Goal: Navigation & Orientation: Find specific page/section

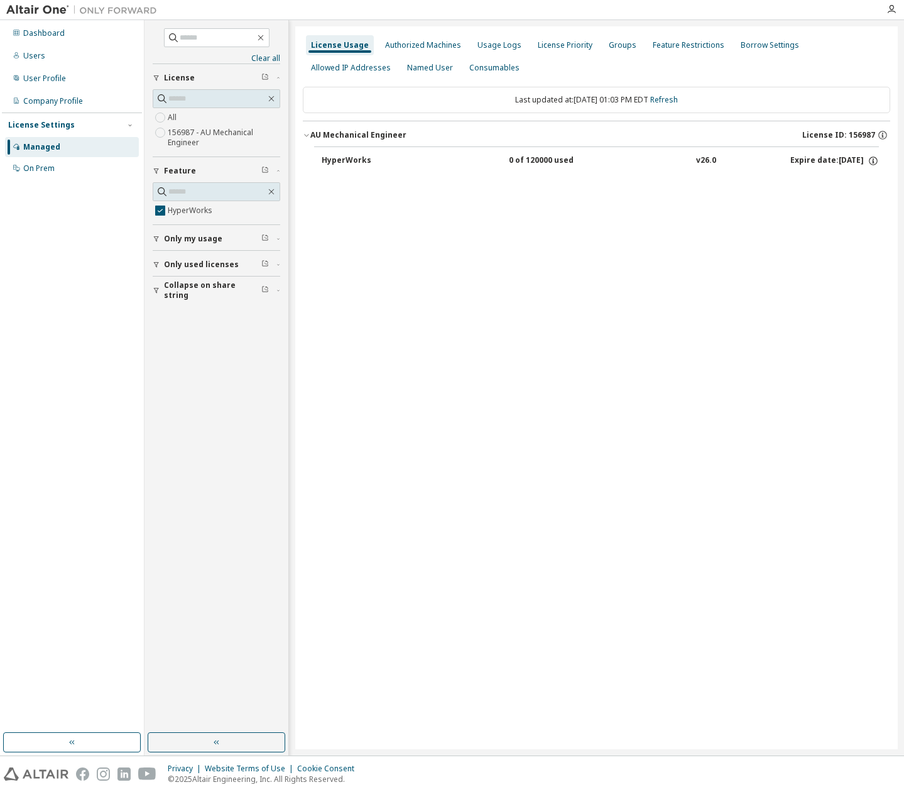
click at [369, 258] on div "License Usage Authorized Machines Usage Logs License Priority Groups Feature Re…" at bounding box center [596, 387] width 602 height 722
click at [305, 134] on icon "button" at bounding box center [307, 135] width 8 height 8
click at [273, 190] on icon "button" at bounding box center [271, 192] width 10 height 10
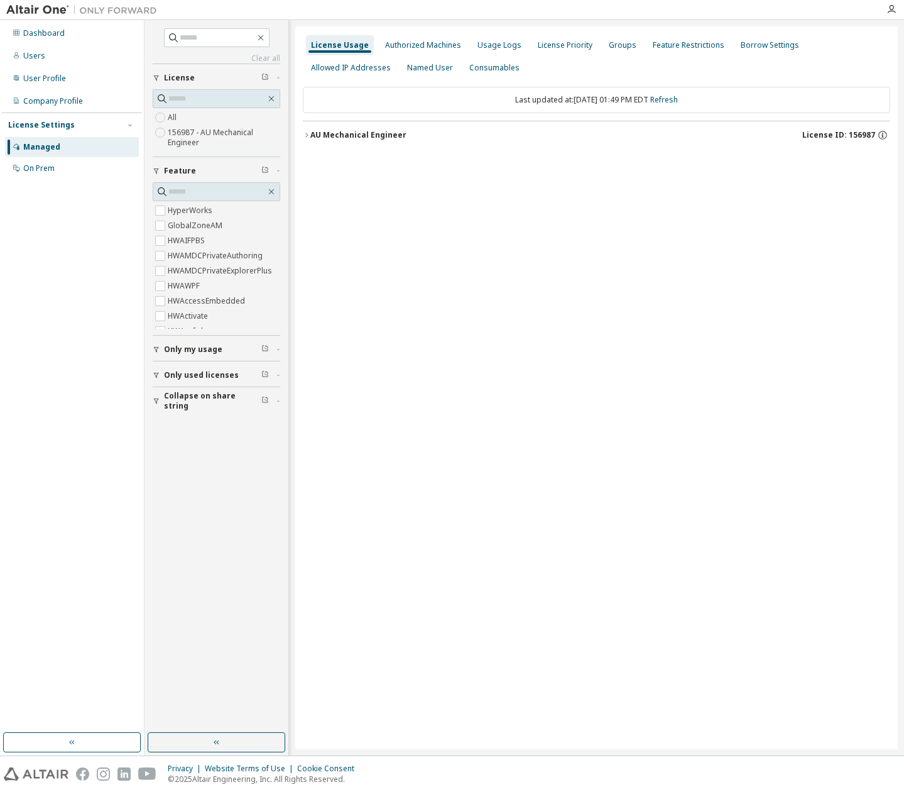
click at [214, 368] on button "Only used licenses" at bounding box center [217, 375] width 128 height 28
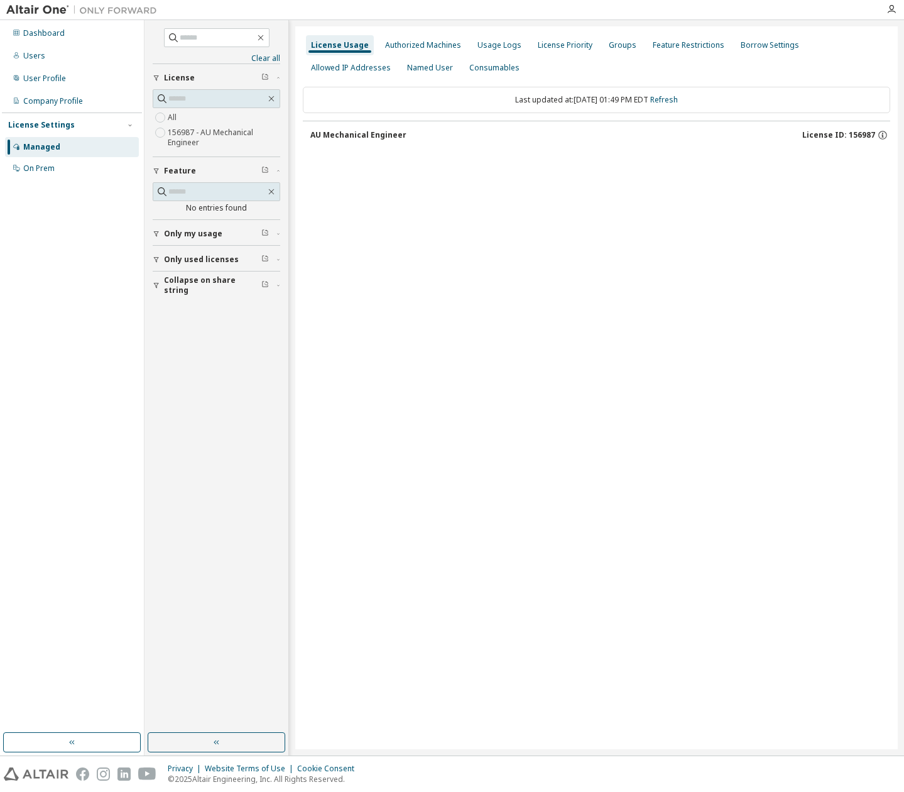
click at [222, 260] on span "Only used licenses" at bounding box center [201, 259] width 75 height 10
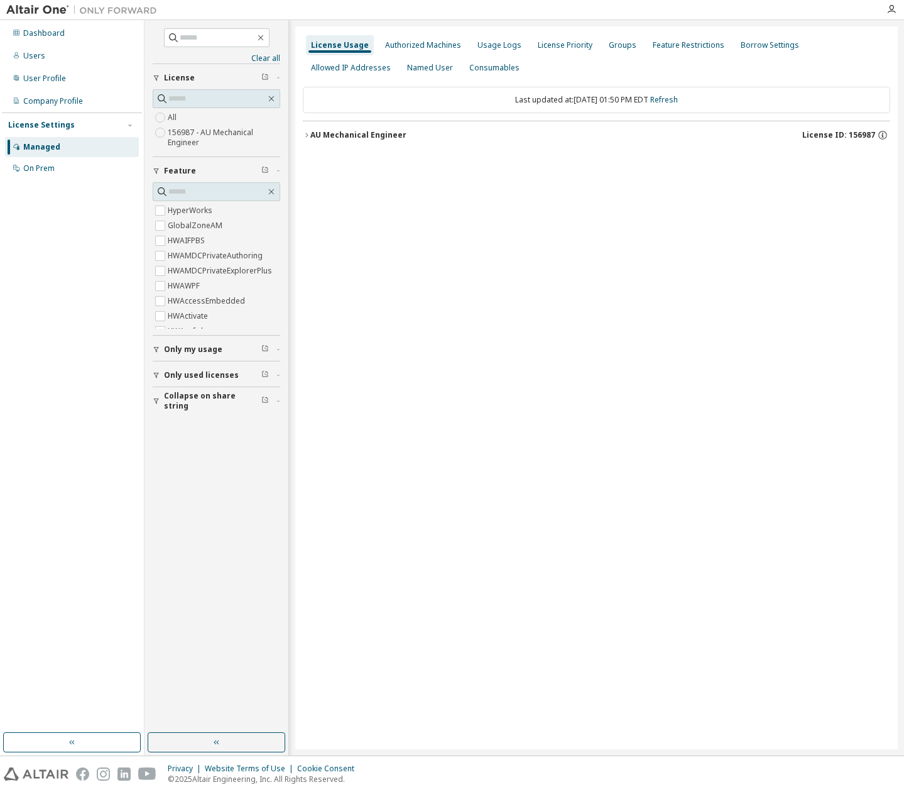
click at [306, 133] on icon "button" at bounding box center [306, 135] width 3 height 4
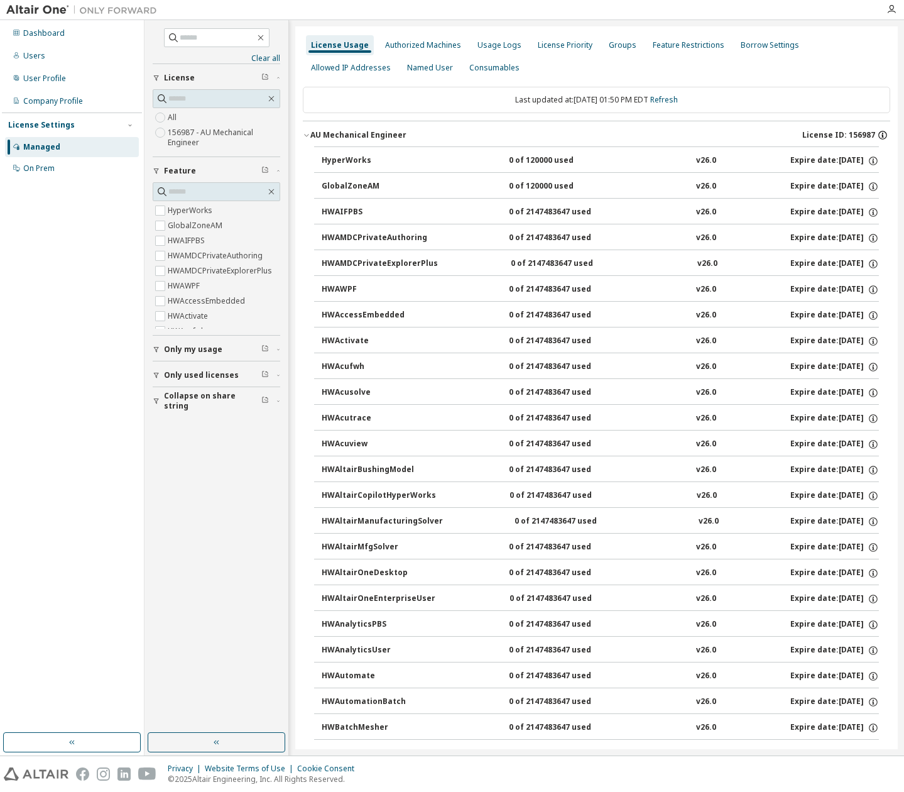
click at [877, 135] on icon "button" at bounding box center [882, 134] width 11 height 11
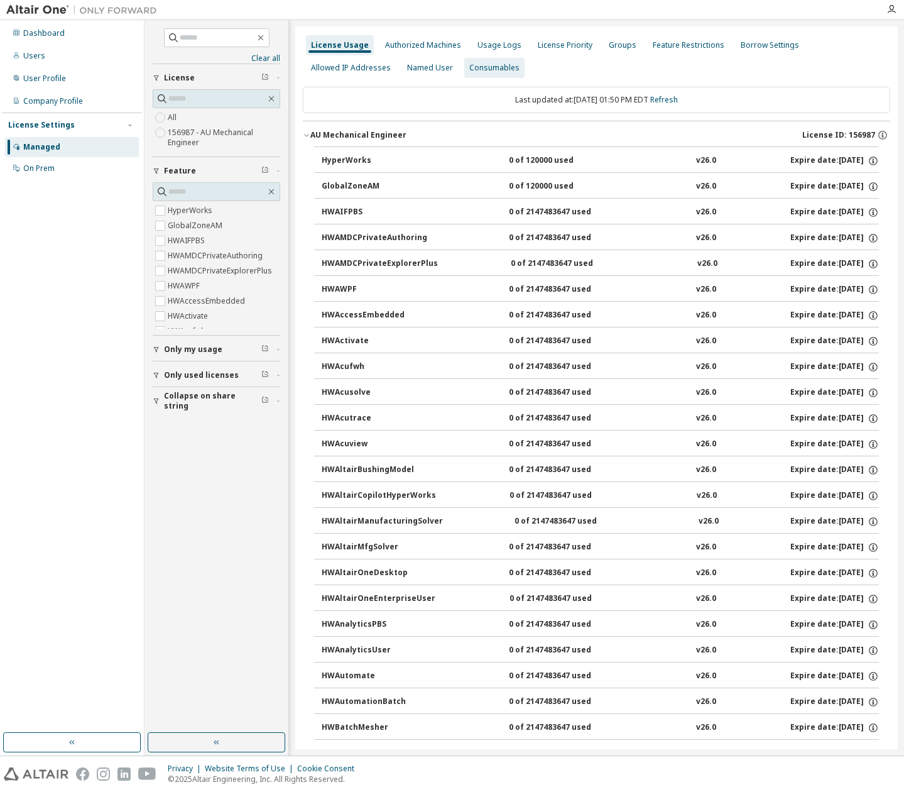
click at [493, 65] on div "Consumables" at bounding box center [494, 68] width 50 height 10
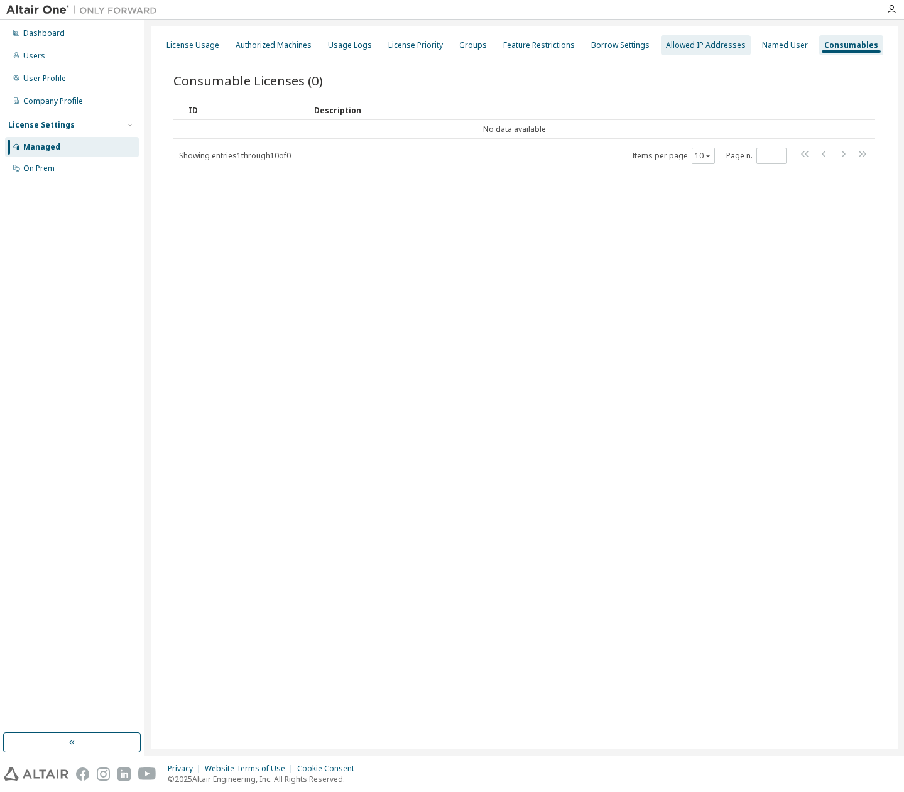
click at [695, 45] on div "Allowed IP Addresses" at bounding box center [706, 45] width 80 height 10
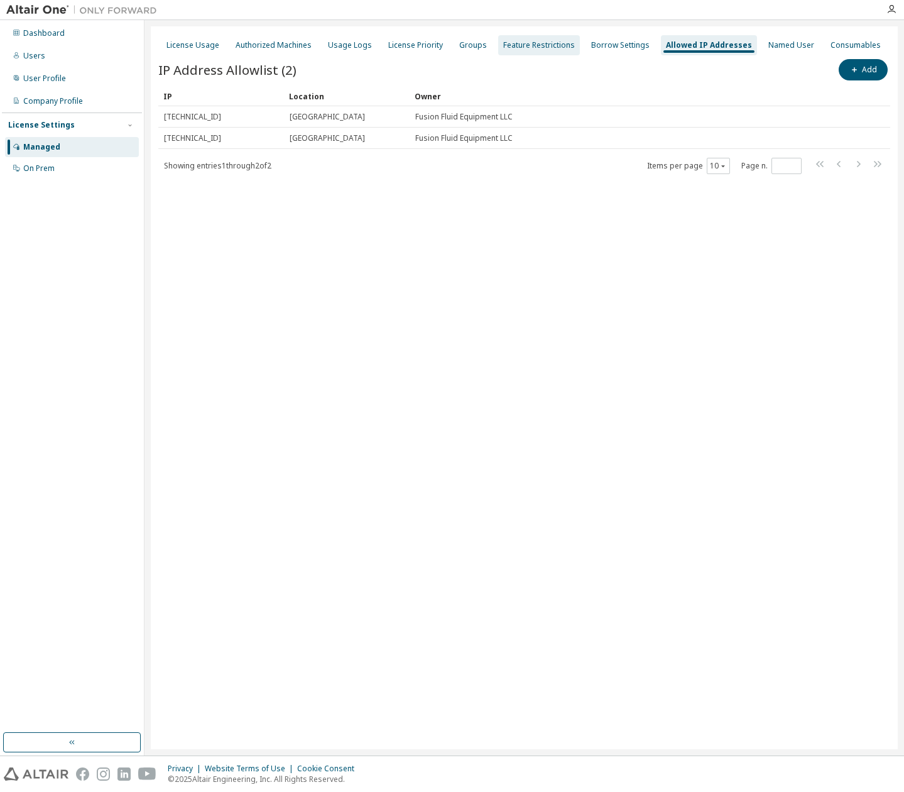
click at [520, 46] on div "Feature Restrictions" at bounding box center [539, 45] width 72 height 10
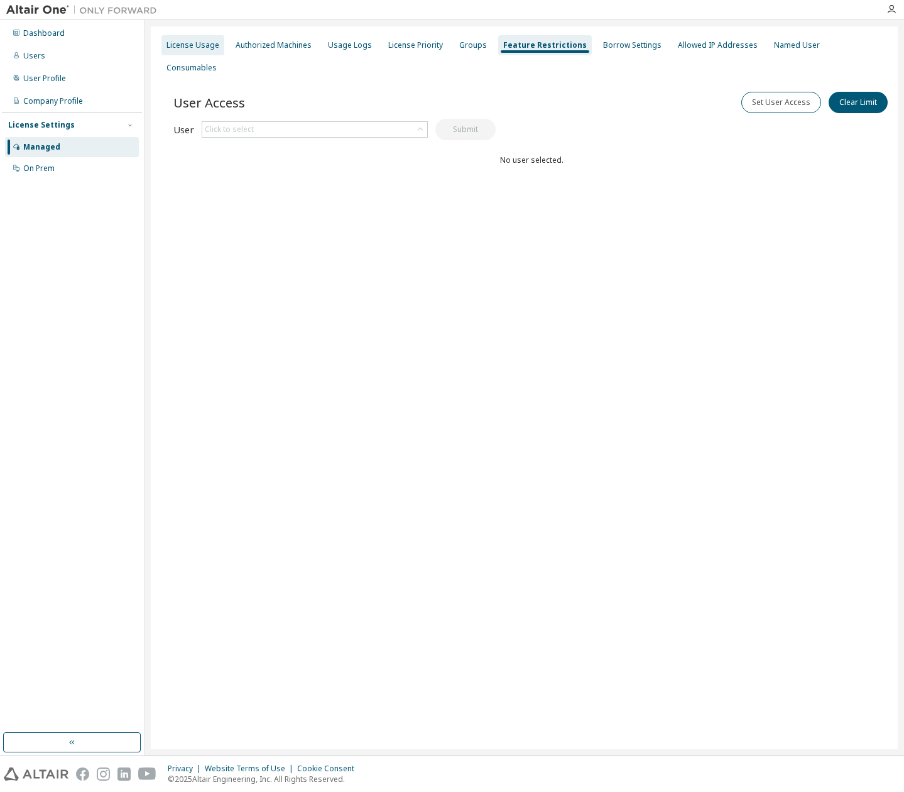
click at [188, 43] on div "License Usage" at bounding box center [192, 45] width 53 height 10
